Goal: Transaction & Acquisition: Obtain resource

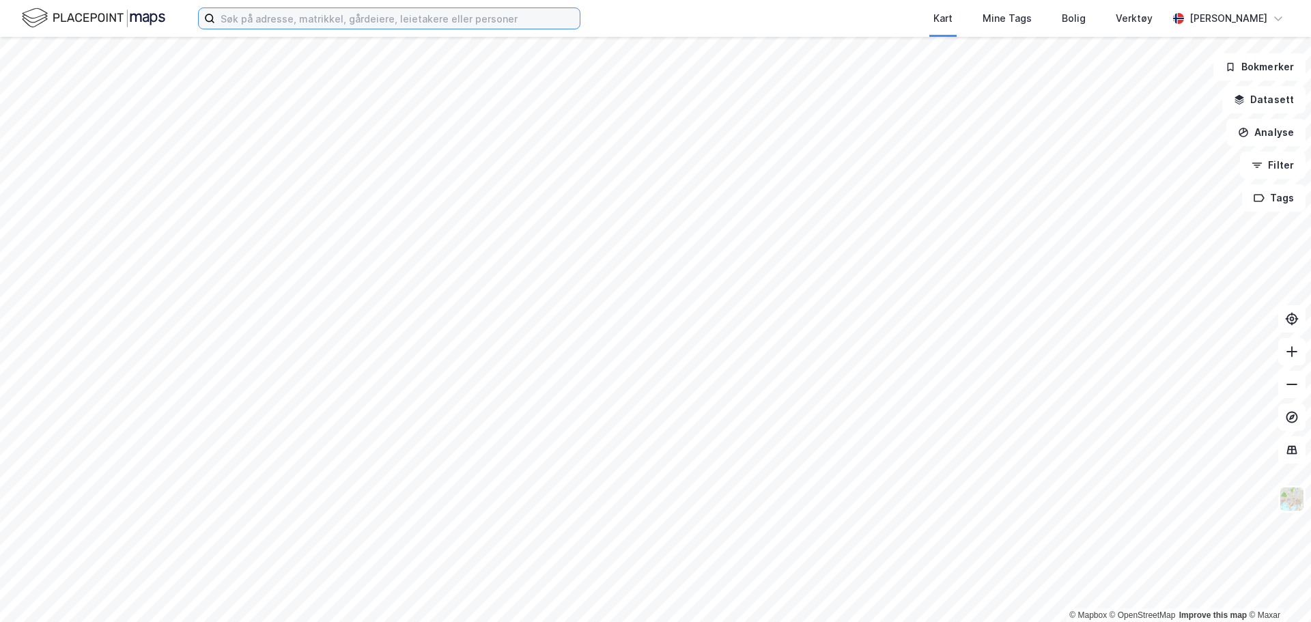
click at [321, 23] on input at bounding box center [397, 18] width 365 height 20
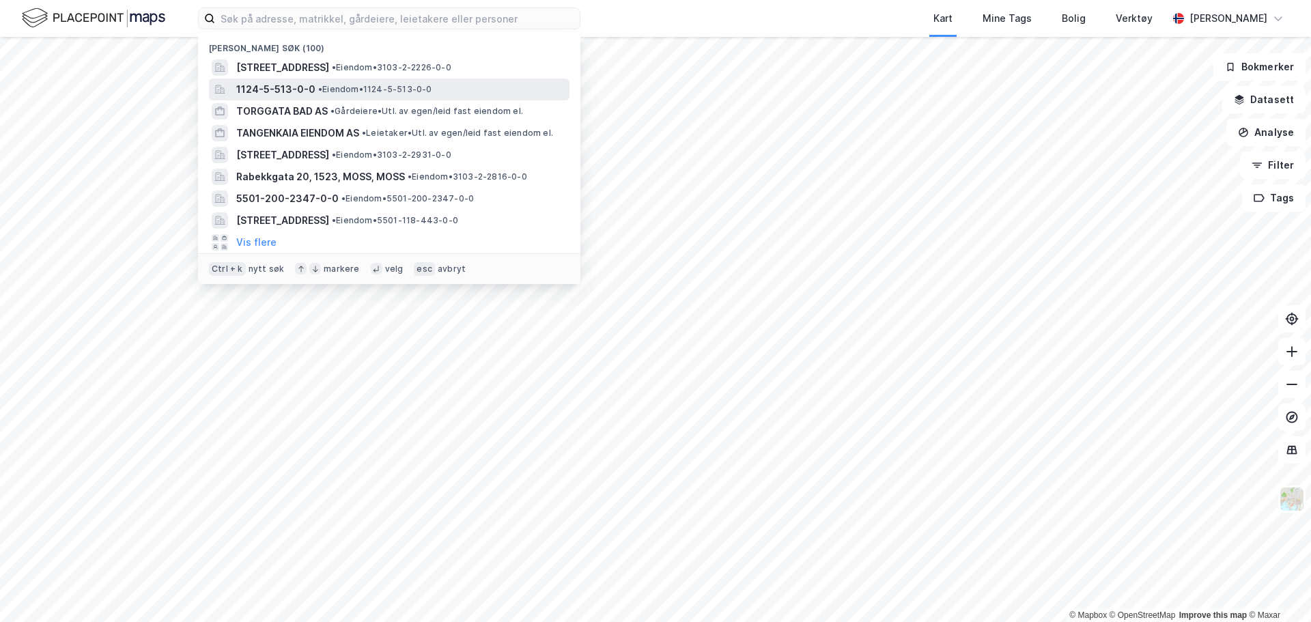
click at [300, 87] on span "1124-5-513-0-0" at bounding box center [275, 89] width 79 height 16
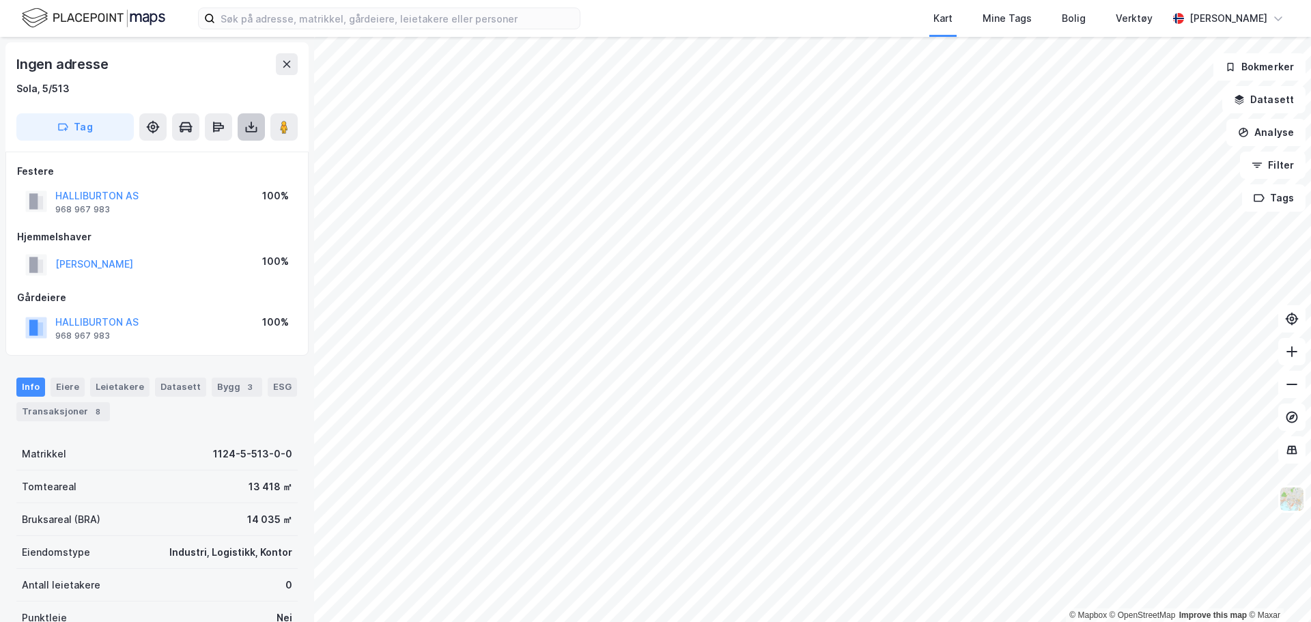
click at [242, 122] on button at bounding box center [251, 126] width 27 height 27
click at [237, 156] on div "Last ned grunnbok" at bounding box center [192, 154] width 145 height 22
